Goal: Contribute content

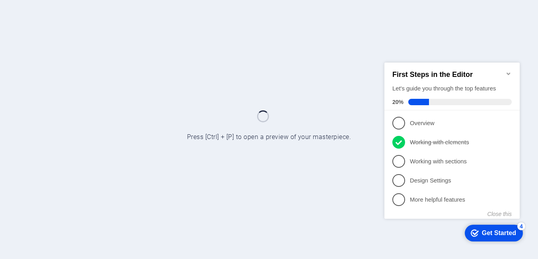
click at [507, 70] on icon "Minimize checklist" at bounding box center [509, 73] width 6 height 6
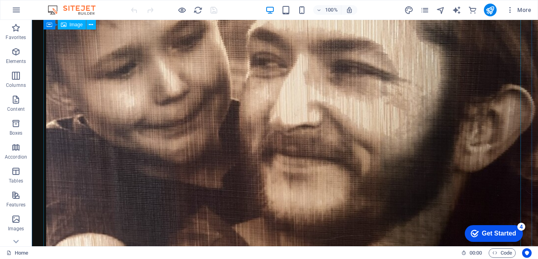
scroll to position [1589, 0]
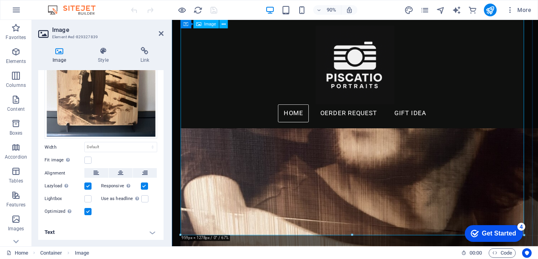
scroll to position [1444, 0]
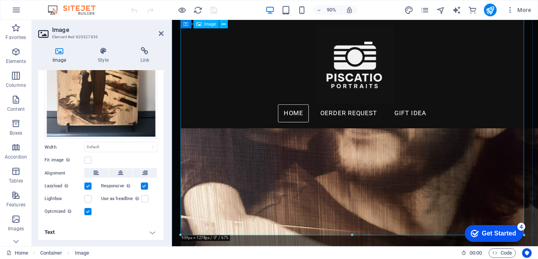
drag, startPoint x: 354, startPoint y: 253, endPoint x: 280, endPoint y: 135, distance: 139.7
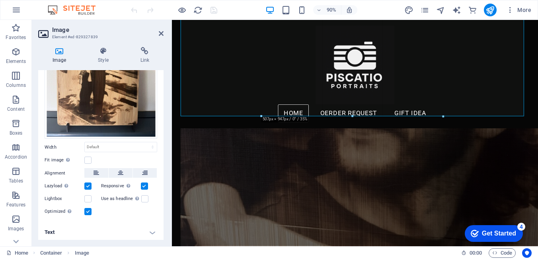
type input "506"
select select "px"
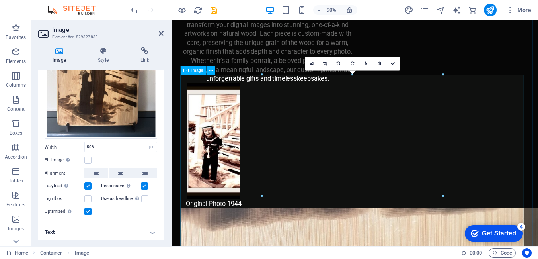
scroll to position [1125, 0]
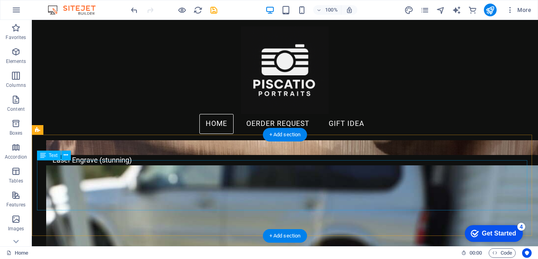
scroll to position [1470, 0]
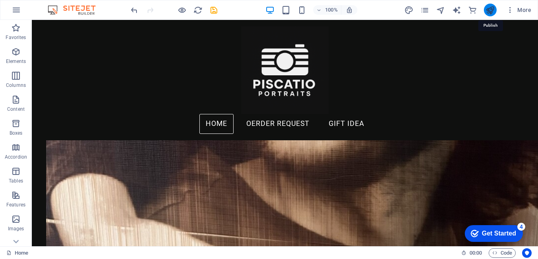
click at [487, 11] on icon "publish" at bounding box center [490, 10] width 9 height 9
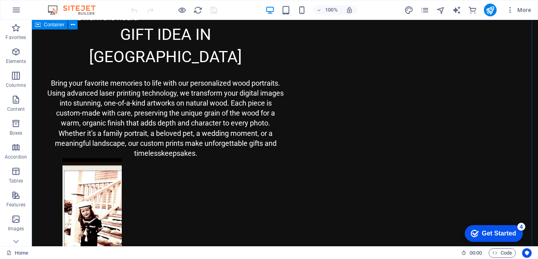
scroll to position [833, 0]
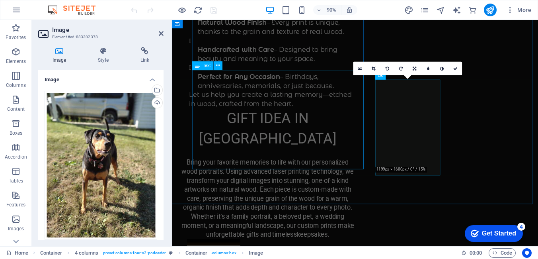
scroll to position [904, 0]
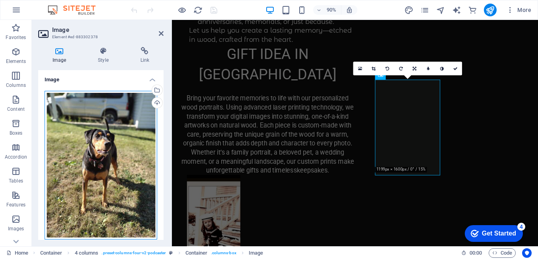
click at [86, 136] on div "Drag files here, click to choose files or select files from Files or our free s…" at bounding box center [101, 165] width 113 height 149
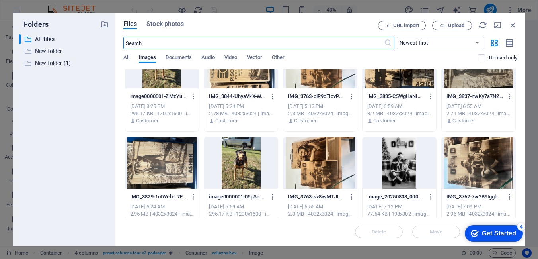
scroll to position [0, 0]
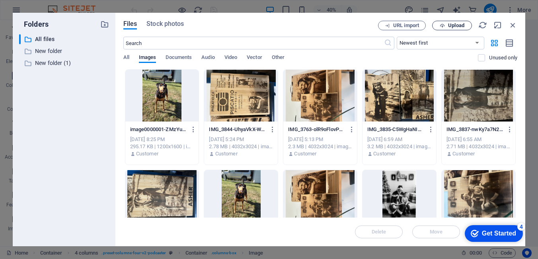
click at [456, 25] on span "Upload" at bounding box center [456, 25] width 16 height 5
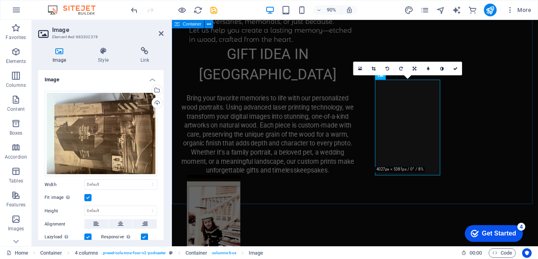
scroll to position [896, 0]
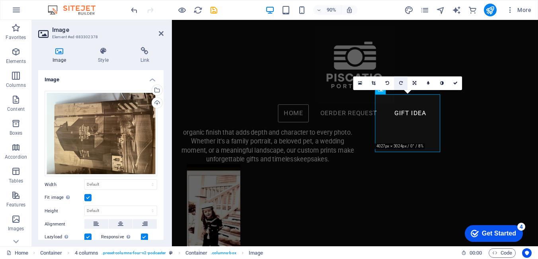
click at [402, 82] on icon at bounding box center [401, 83] width 4 height 4
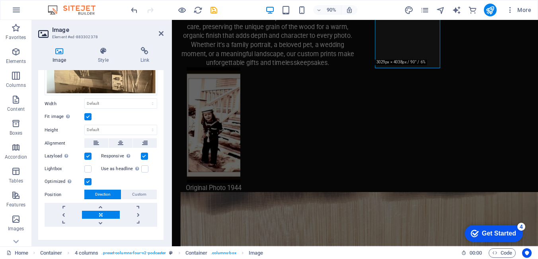
scroll to position [92, 0]
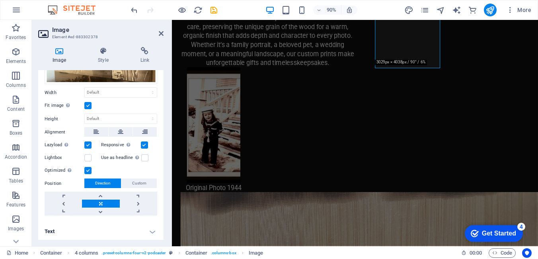
click at [151, 230] on h4 "Text" at bounding box center [100, 231] width 125 height 19
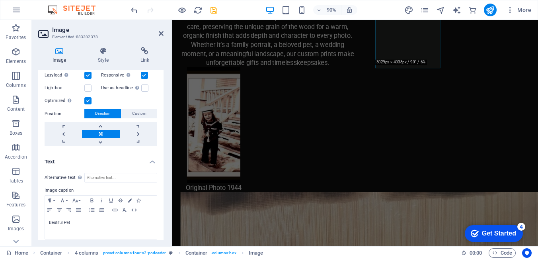
scroll to position [167, 0]
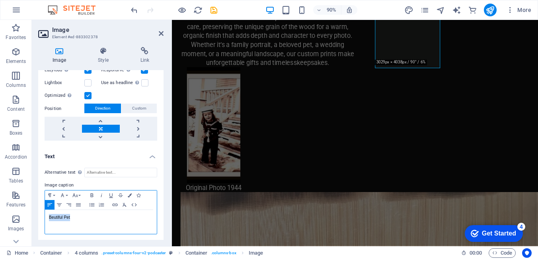
drag, startPoint x: 77, startPoint y: 218, endPoint x: 47, endPoint y: 215, distance: 30.8
click at [47, 215] on div "Beutiful Pet" at bounding box center [101, 222] width 112 height 24
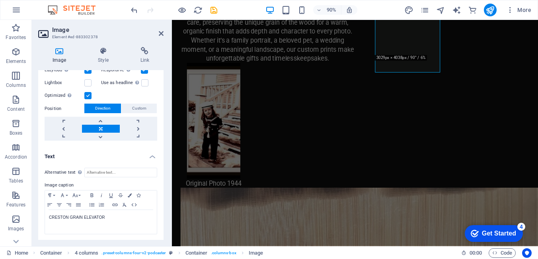
click at [121, 150] on h4 "Text" at bounding box center [100, 154] width 125 height 14
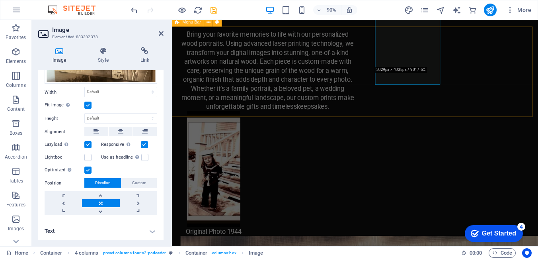
scroll to position [869, 0]
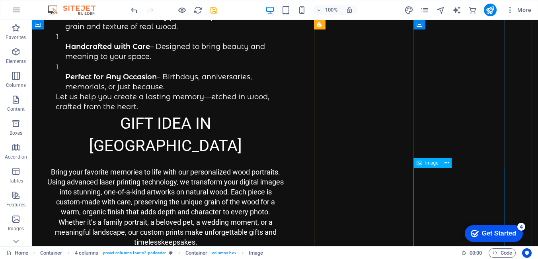
scroll to position [833, 0]
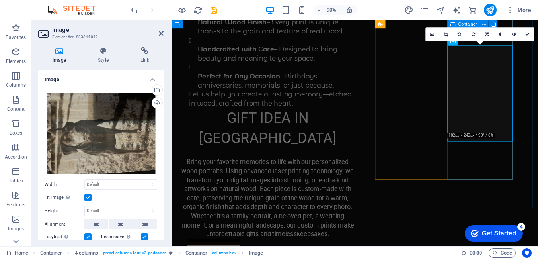
scroll to position [909, 0]
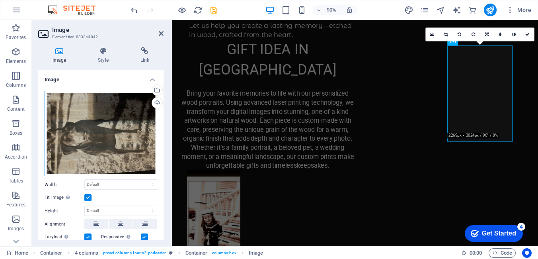
click at [113, 133] on div "Drag files here, click to choose files or select files from Files or our free s…" at bounding box center [101, 134] width 113 height 86
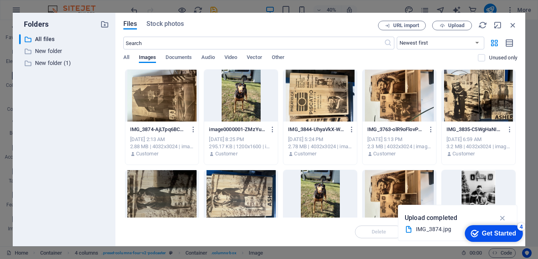
click at [113, 133] on div "Folders ​ All files All files ​ New folder New folder ​ New folder (1) New fold…" at bounding box center [64, 129] width 103 height 233
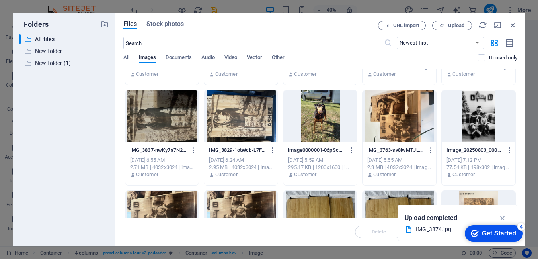
scroll to position [199, 0]
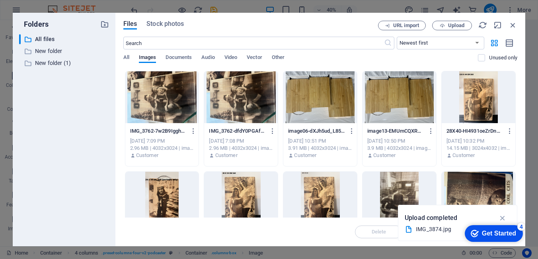
click at [230, 103] on div at bounding box center [241, 97] width 74 height 52
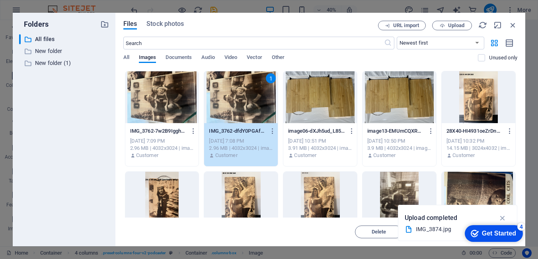
click at [243, 105] on div "1" at bounding box center [241, 97] width 74 height 52
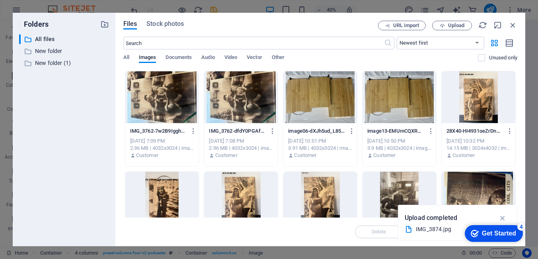
click at [243, 105] on div at bounding box center [241, 97] width 74 height 52
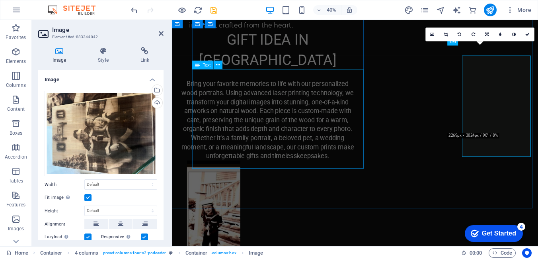
scroll to position [909, 0]
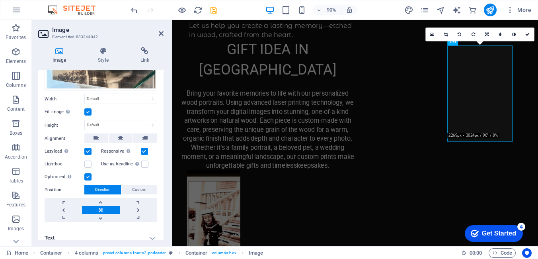
scroll to position [92, 0]
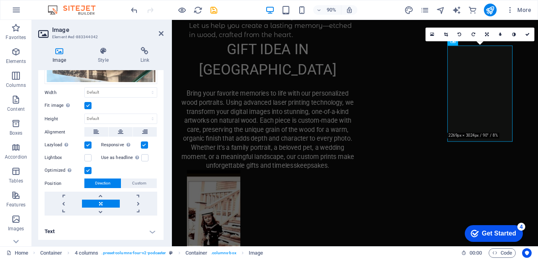
click at [154, 232] on h4 "Text" at bounding box center [100, 231] width 125 height 19
drag, startPoint x: 164, startPoint y: 183, endPoint x: 160, endPoint y: 228, distance: 44.7
click at [160, 228] on div "Image Style Link Image Drag files here, click to choose files or select files f…" at bounding box center [101, 143] width 138 height 205
click at [153, 230] on h4 "Text" at bounding box center [100, 229] width 125 height 14
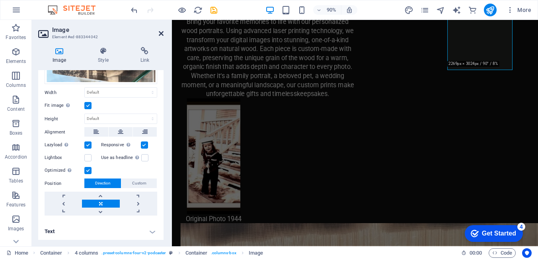
drag, startPoint x: 128, startPoint y: 14, endPoint x: 160, endPoint y: 33, distance: 37.6
click at [160, 33] on icon at bounding box center [161, 33] width 5 height 6
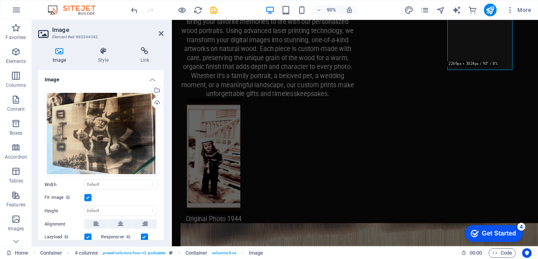
scroll to position [92, 0]
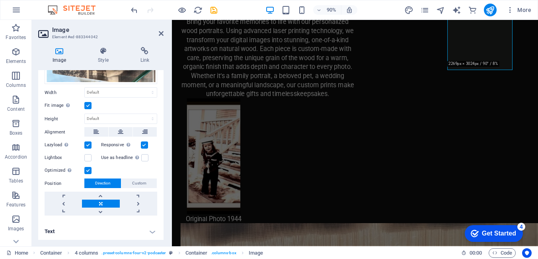
click at [151, 230] on h4 "Text" at bounding box center [100, 231] width 125 height 19
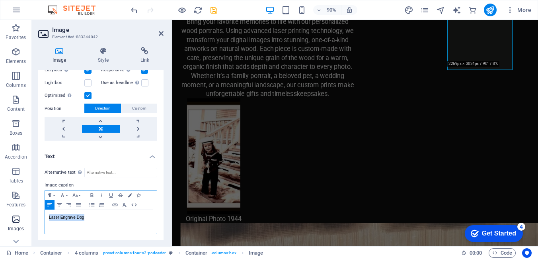
drag, startPoint x: 88, startPoint y: 217, endPoint x: 13, endPoint y: 213, distance: 75.4
click at [13, 213] on section "Favorites Elements Columns Content Boxes Accordion Tables Features Images Slide…" at bounding box center [269, 133] width 538 height 226
drag, startPoint x: 72, startPoint y: 215, endPoint x: 43, endPoint y: 217, distance: 29.1
click at [43, 217] on div "Alternative text The alternative text is used by devices that cannot display im…" at bounding box center [100, 201] width 125 height 80
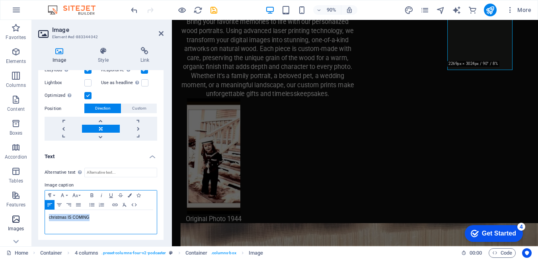
drag, startPoint x: 96, startPoint y: 218, endPoint x: 8, endPoint y: 215, distance: 87.7
click at [8, 215] on section "Favorites Elements Columns Content Boxes Accordion Tables Features Images Slide…" at bounding box center [269, 133] width 538 height 226
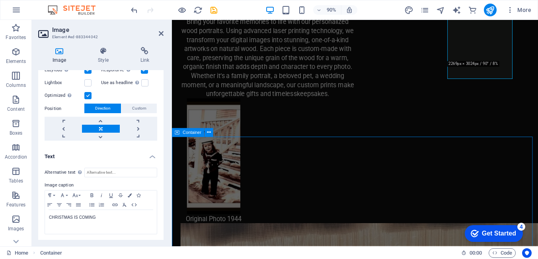
scroll to position [913, 0]
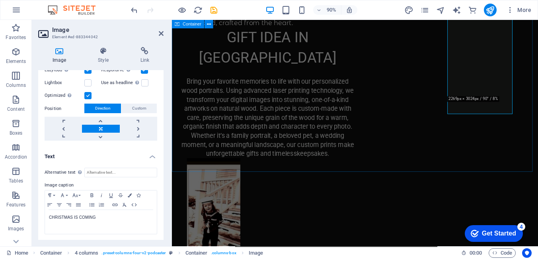
scroll to position [989, 0]
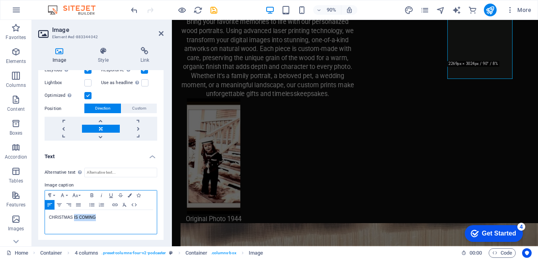
drag, startPoint x: 100, startPoint y: 214, endPoint x: 74, endPoint y: 216, distance: 26.0
click at [74, 216] on p "CHRISTMAS IS COMING" at bounding box center [101, 217] width 104 height 7
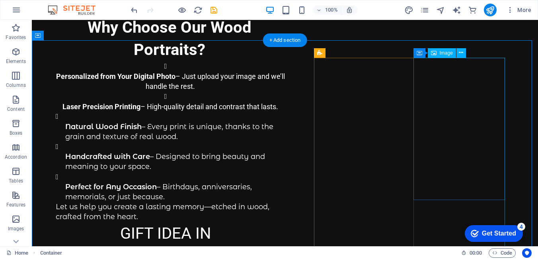
scroll to position [634, 0]
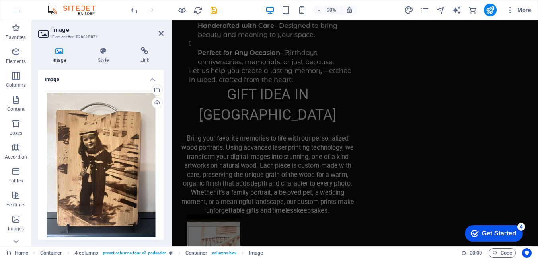
scroll to position [155, 0]
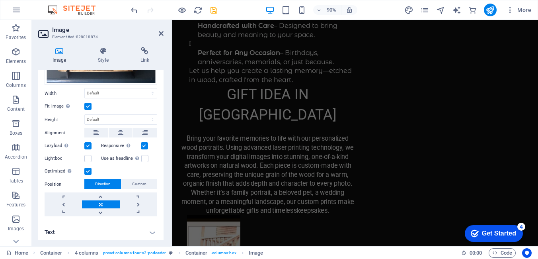
click at [153, 231] on h4 "Text" at bounding box center [100, 232] width 125 height 19
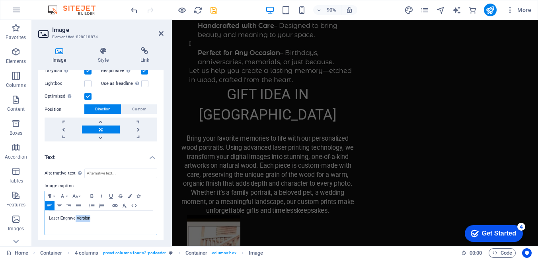
drag, startPoint x: 92, startPoint y: 217, endPoint x: 75, endPoint y: 219, distance: 16.8
click at [75, 219] on p "Laser Engrave Version" at bounding box center [101, 218] width 104 height 7
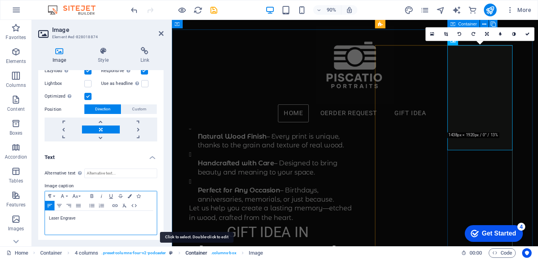
scroll to position [648, 0]
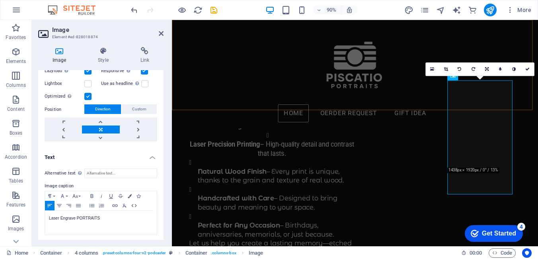
click at [408, 100] on div "Home OERDER REQUEST GIFT IDEA Menu" at bounding box center [375, 80] width 407 height 120
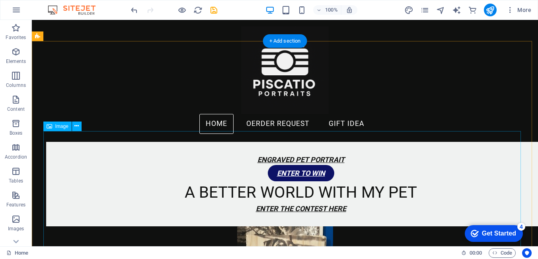
scroll to position [0, 0]
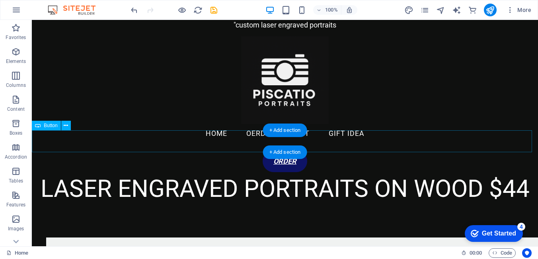
click at [212, 150] on div "ORDER" at bounding box center [285, 161] width 507 height 22
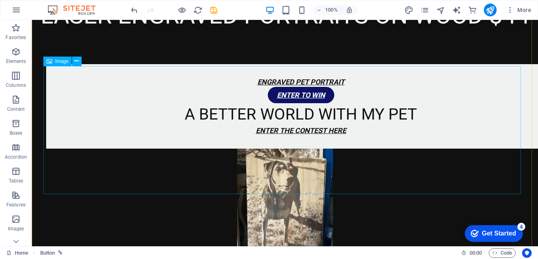
scroll to position [239, 0]
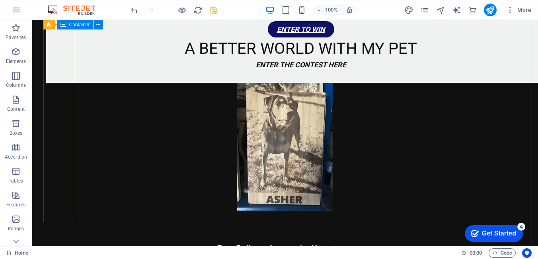
click at [51, 83] on div "ENGRAVED PET PORTRAIT ENTER TO WIN A BETTER WORLD WITH MY PET ENTER THE CONTEST…" at bounding box center [301, 40] width 510 height 84
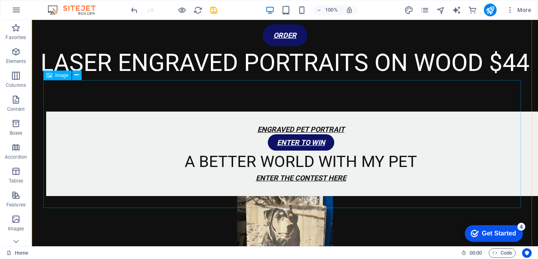
scroll to position [199, 0]
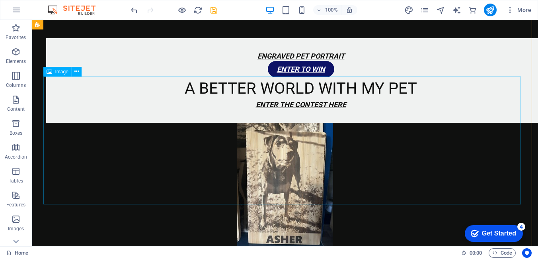
click at [340, 160] on figure at bounding box center [285, 187] width 478 height 128
select select "px"
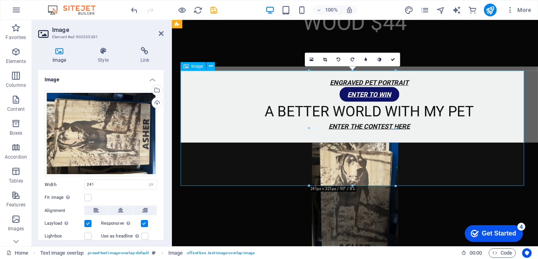
scroll to position [233, 0]
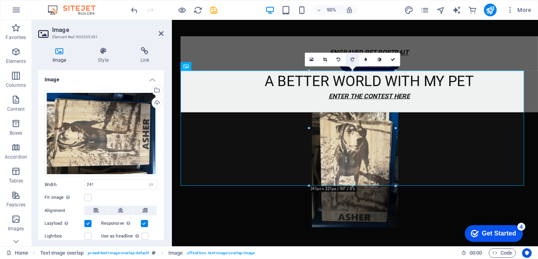
click at [354, 58] on link at bounding box center [353, 60] width 14 height 14
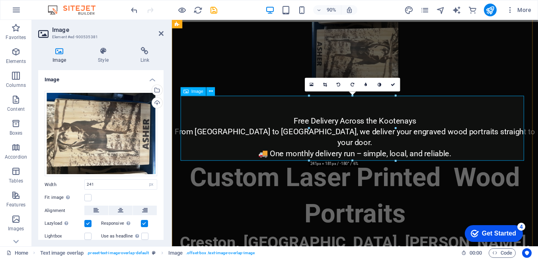
scroll to position [392, 0]
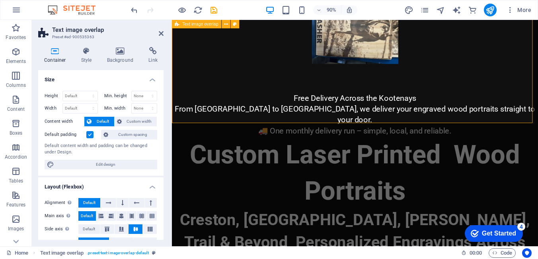
scroll to position [392, 0]
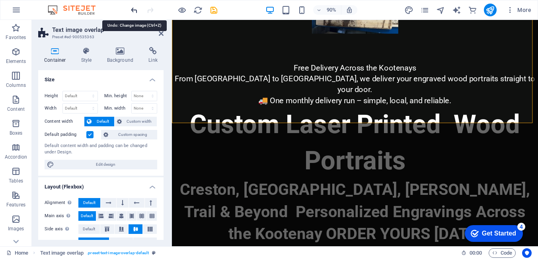
click at [132, 9] on icon "undo" at bounding box center [134, 10] width 9 height 9
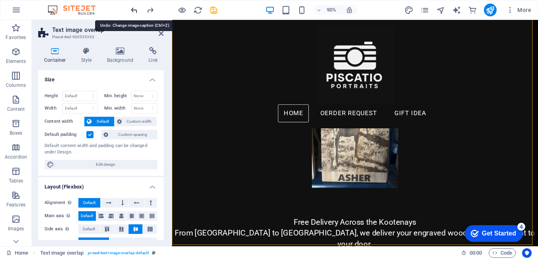
scroll to position [227, 0]
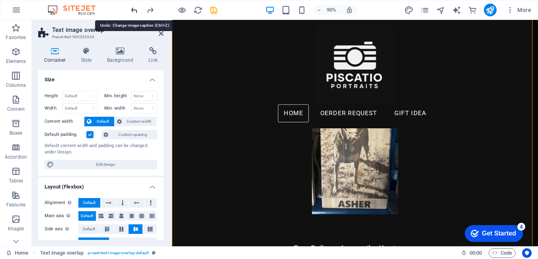
click at [133, 10] on icon "undo" at bounding box center [134, 10] width 9 height 9
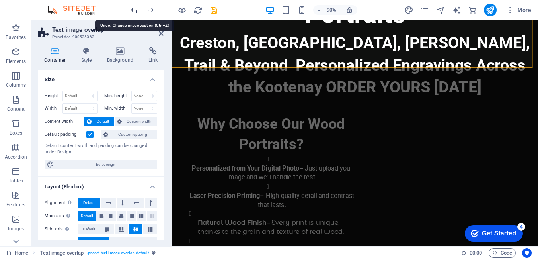
scroll to position [652, 0]
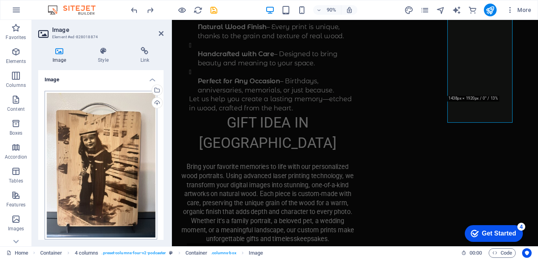
scroll to position [851, 0]
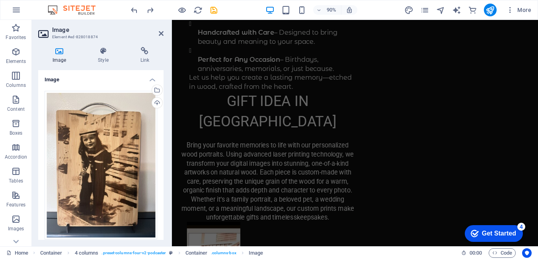
drag, startPoint x: 161, startPoint y: 135, endPoint x: 158, endPoint y: 194, distance: 59.8
click at [158, 194] on div "Drag files here, click to choose files or select files from Files or our free s…" at bounding box center [100, 230] width 125 height 293
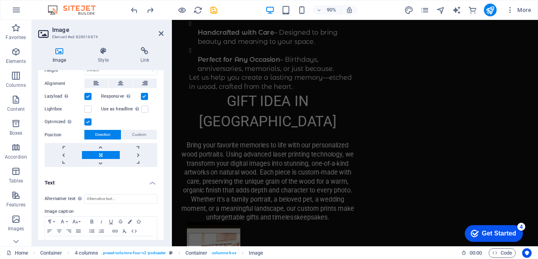
scroll to position [229, 0]
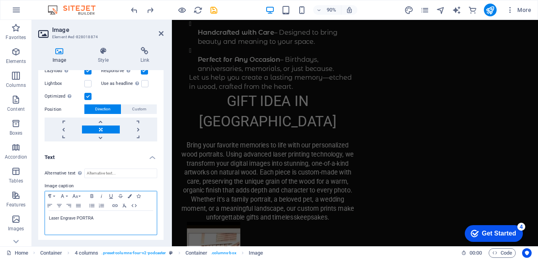
click at [93, 217] on p "Laser Engrave PORTRA" at bounding box center [101, 218] width 104 height 7
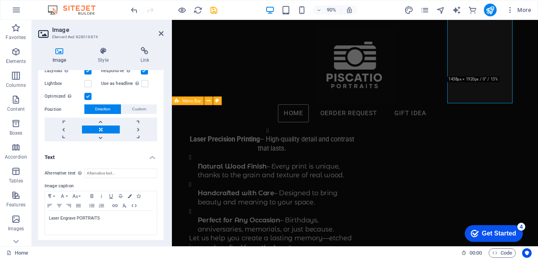
scroll to position [652, 0]
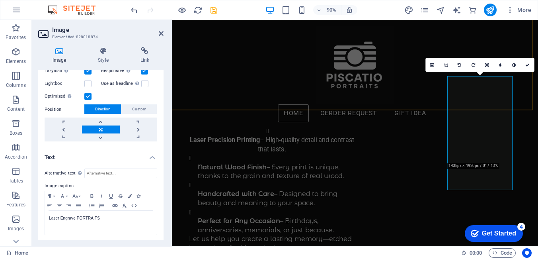
click at [419, 104] on div "Home OERDER REQUEST GIFT IDEA Menu" at bounding box center [375, 80] width 407 height 120
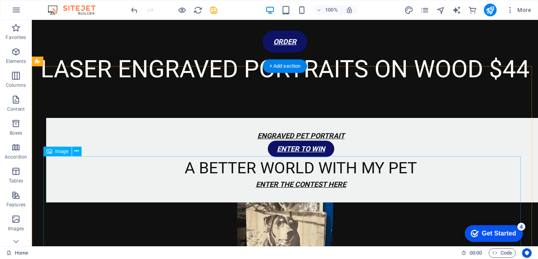
scroll to position [199, 0]
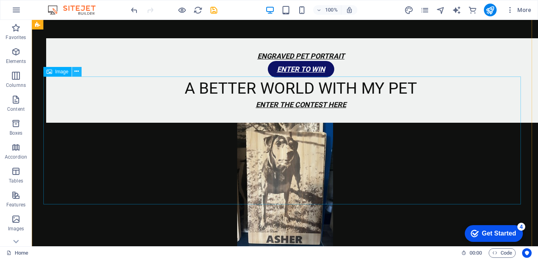
click at [79, 70] on icon at bounding box center [76, 71] width 4 height 8
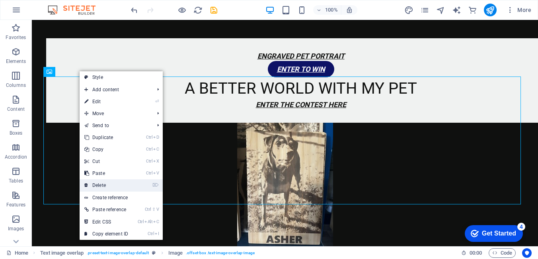
click at [97, 185] on link "⌦ Delete" at bounding box center [106, 185] width 53 height 12
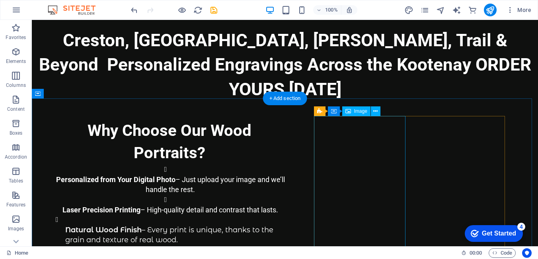
scroll to position [438, 0]
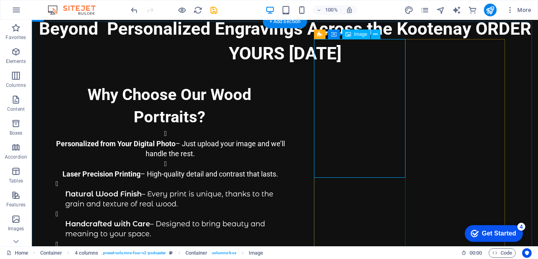
select select "px"
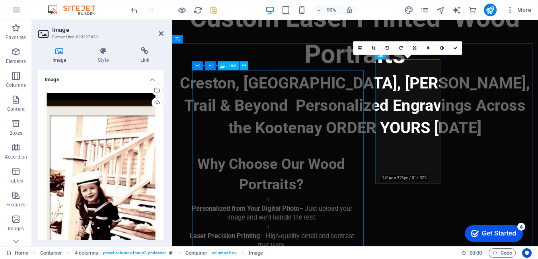
scroll to position [512, 0]
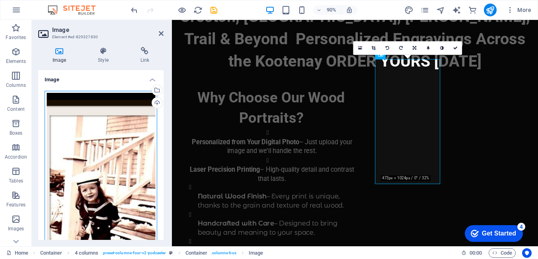
click at [111, 165] on div "Drag files here, click to choose files or select files from Files or our free s…" at bounding box center [101, 210] width 113 height 239
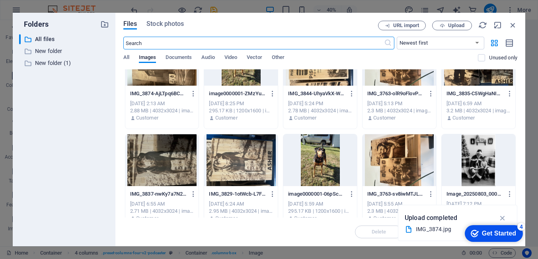
scroll to position [80, 0]
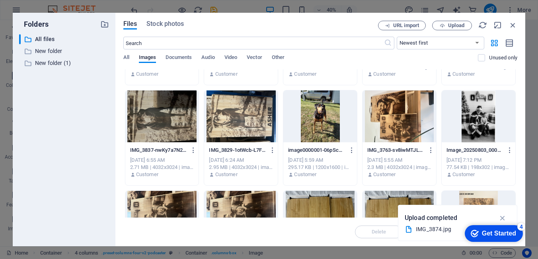
click at [252, 123] on div at bounding box center [241, 116] width 74 height 52
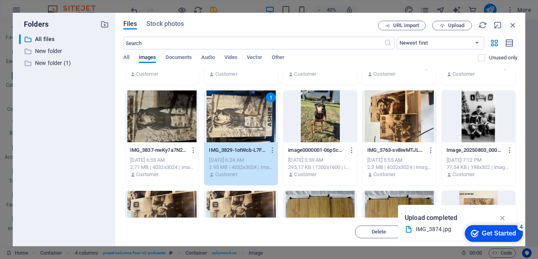
click at [251, 120] on div "1" at bounding box center [241, 116] width 74 height 52
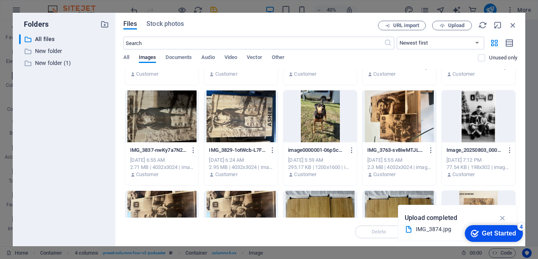
click at [251, 120] on div at bounding box center [241, 116] width 74 height 52
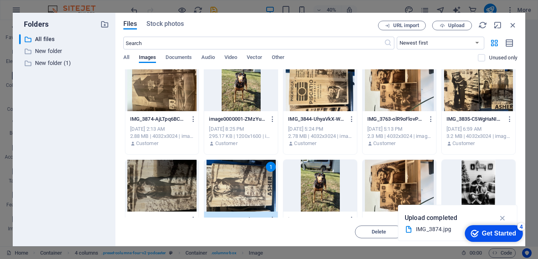
scroll to position [0, 0]
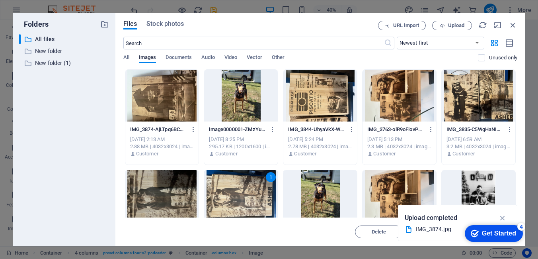
click at [255, 188] on div "1" at bounding box center [241, 196] width 74 height 52
click at [255, 188] on div at bounding box center [241, 196] width 74 height 52
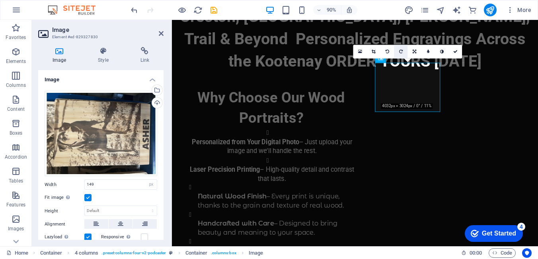
click at [400, 51] on icon at bounding box center [401, 52] width 4 height 4
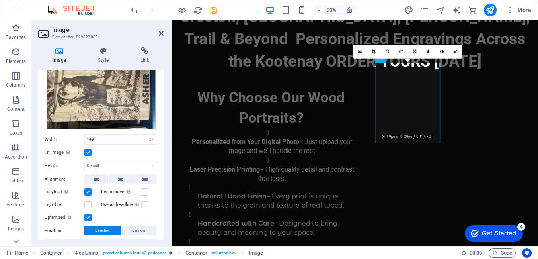
scroll to position [92, 0]
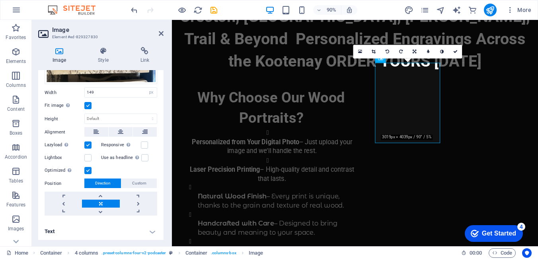
click at [151, 231] on h4 "Text" at bounding box center [100, 231] width 125 height 19
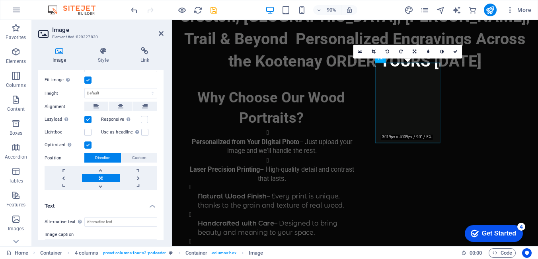
scroll to position [167, 0]
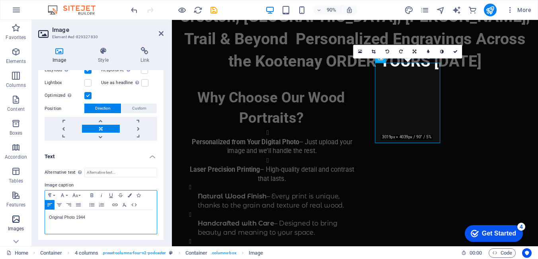
drag, startPoint x: 96, startPoint y: 219, endPoint x: 23, endPoint y: 221, distance: 72.5
click at [23, 221] on section "Favorites Elements Columns Content Boxes Accordion Tables Features Images Slide…" at bounding box center [269, 133] width 538 height 226
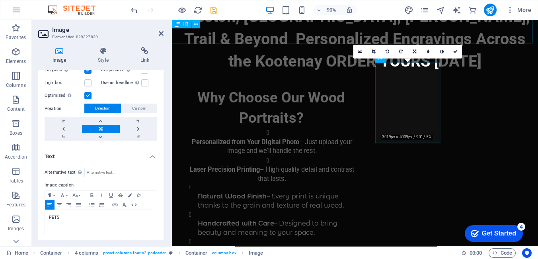
click at [232, 45] on div "Creston, [GEOGRAPHIC_DATA], [PERSON_NAME], Trail & Beyond Personalized Engravin…" at bounding box center [375, 41] width 407 height 74
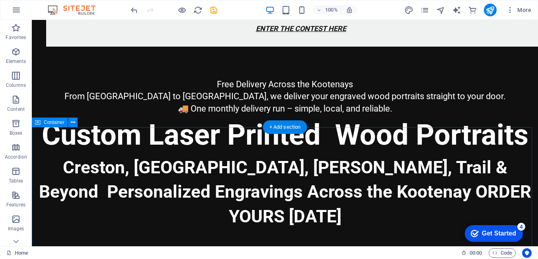
scroll to position [199, 0]
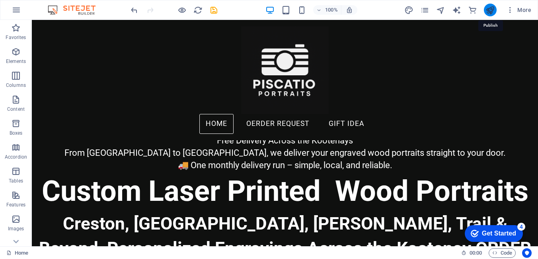
click at [493, 10] on icon "publish" at bounding box center [490, 10] width 9 height 9
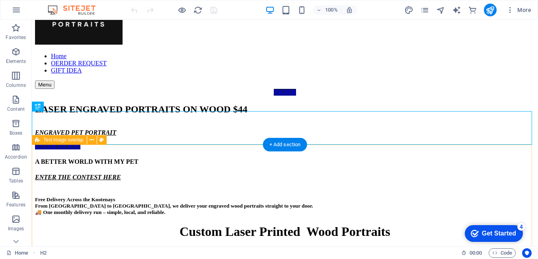
scroll to position [80, 0]
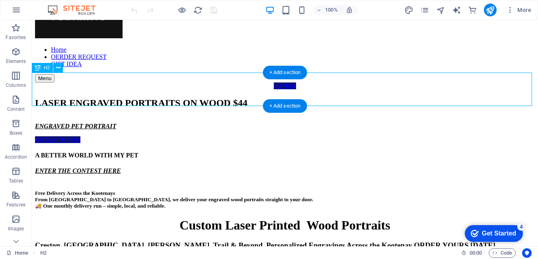
click at [420, 98] on div "LASER ENGRAVED PORTRAITS ON WOOD $44" at bounding box center [285, 103] width 500 height 11
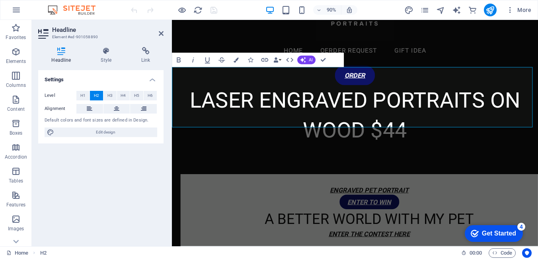
click at [385, 119] on h2 "LASER ENGRAVED PORTRAITS ON WOOD $44" at bounding box center [375, 125] width 407 height 67
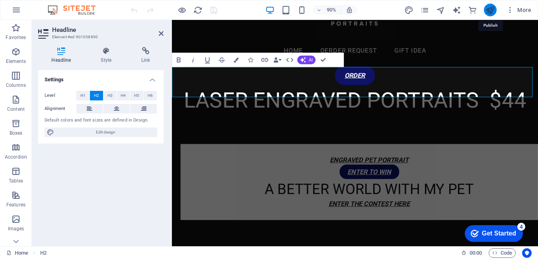
click at [491, 10] on icon "publish" at bounding box center [490, 10] width 9 height 9
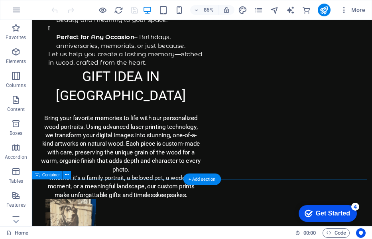
scroll to position [717, 0]
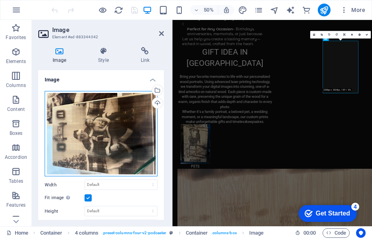
click at [108, 147] on div "Drag files here, click to choose files or select files from Files or our free s…" at bounding box center [101, 134] width 113 height 86
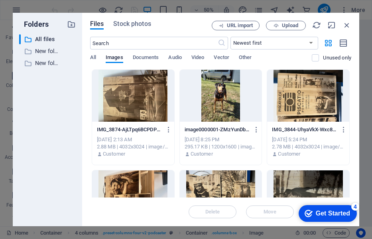
click at [108, 147] on div "2.88 MB | 4032x3024 | image/jpeg" at bounding box center [133, 146] width 72 height 7
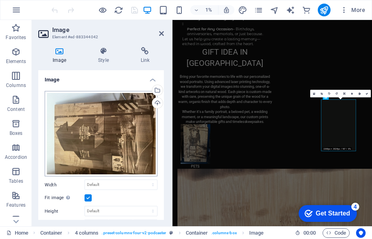
scroll to position [599, 0]
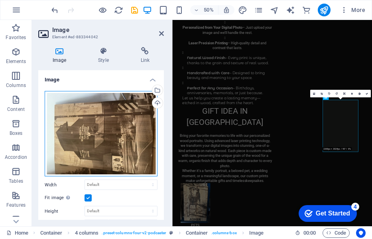
click at [106, 137] on div "Drag files here, click to choose files or select files from Files or our free s…" at bounding box center [101, 134] width 113 height 86
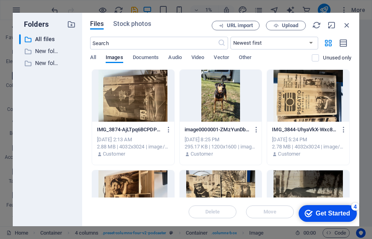
scroll to position [0, 0]
click at [106, 137] on div "Sep 5, 2025 2:13 AM" at bounding box center [133, 139] width 72 height 7
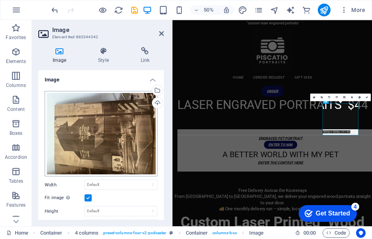
scroll to position [599, 0]
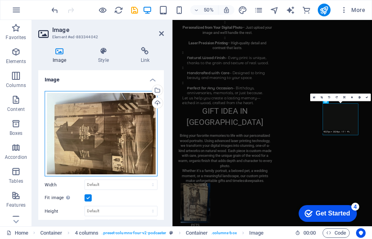
click at [106, 137] on div "Drag files here, click to choose files or select files from Files or our free s…" at bounding box center [101, 134] width 113 height 86
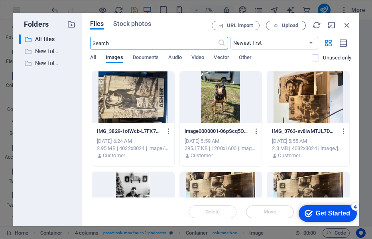
scroll to position [80, 0]
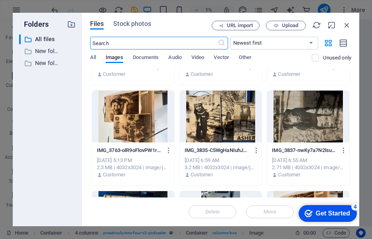
click at [138, 117] on div at bounding box center [133, 116] width 82 height 52
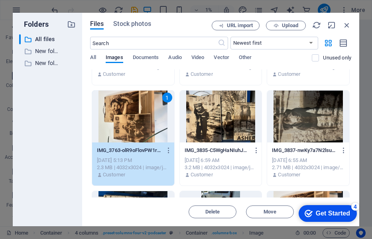
click at [131, 126] on div "1" at bounding box center [133, 116] width 82 height 52
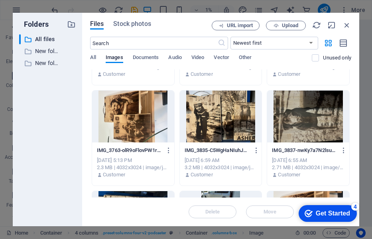
click at [131, 126] on div at bounding box center [133, 116] width 82 height 52
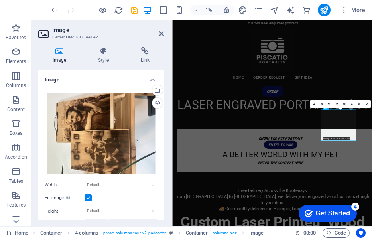
scroll to position [586, 0]
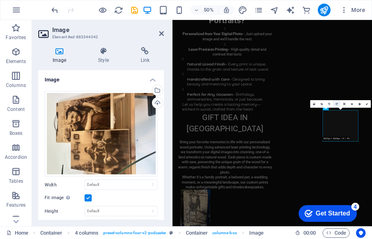
click at [336, 106] on link at bounding box center [336, 104] width 8 height 8
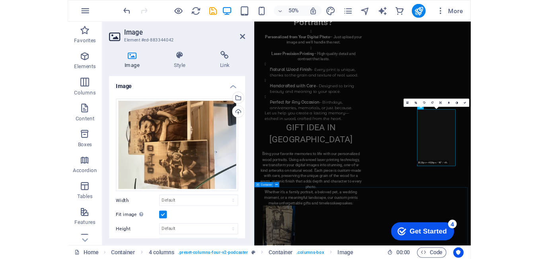
scroll to position [626, 0]
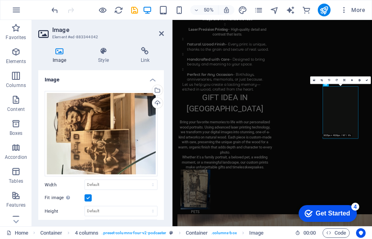
click at [163, 38] on header "Image Element #ed-883344042" at bounding box center [100, 30] width 125 height 21
click at [161, 34] on icon at bounding box center [161, 33] width 5 height 6
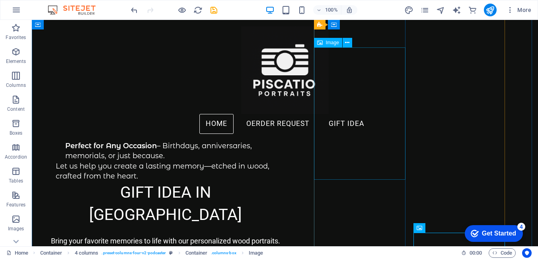
scroll to position [327, 0]
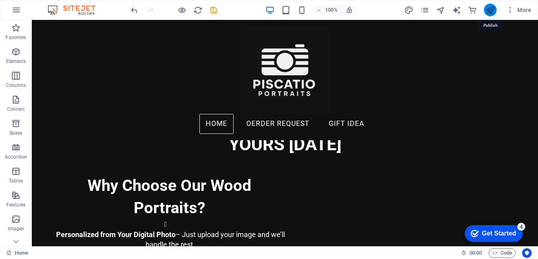
click at [489, 14] on icon "publish" at bounding box center [490, 10] width 9 height 9
